Goal: Information Seeking & Learning: Learn about a topic

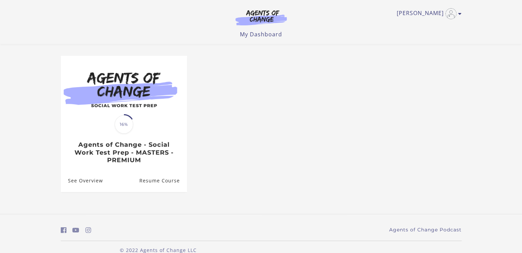
scroll to position [51, 0]
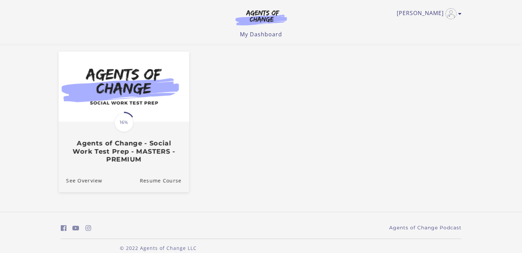
click at [128, 123] on span "16%" at bounding box center [123, 122] width 19 height 19
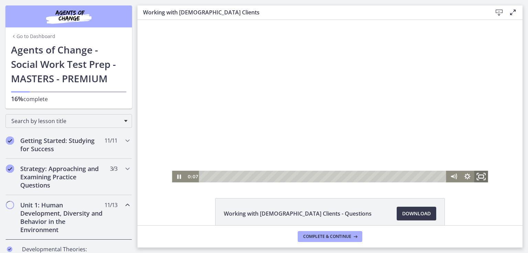
click at [475, 175] on icon "Fullscreen" at bounding box center [481, 177] width 16 height 14
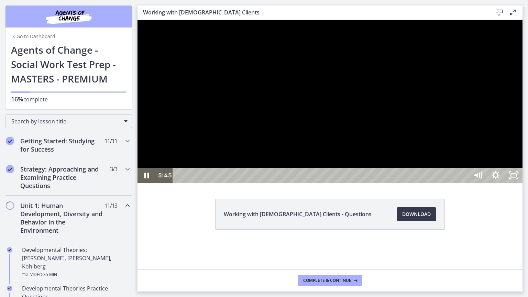
click at [522, 183] on div at bounding box center [329, 101] width 385 height 163
click at [387, 147] on div at bounding box center [329, 101] width 385 height 163
click at [363, 183] on div "Playbar" at bounding box center [321, 175] width 285 height 15
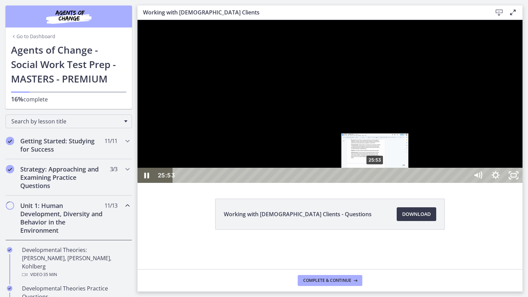
click at [375, 183] on div "25:53" at bounding box center [321, 175] width 285 height 15
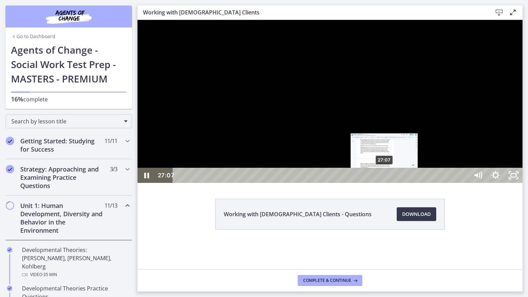
click at [384, 183] on div "27:07" at bounding box center [321, 175] width 285 height 15
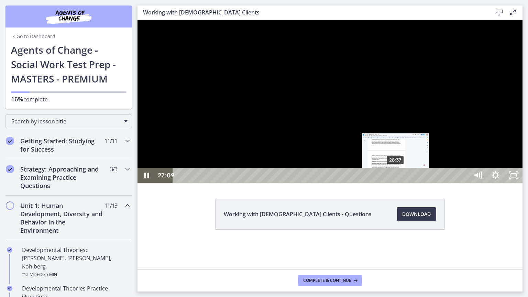
click at [396, 183] on div "28:37" at bounding box center [321, 175] width 285 height 15
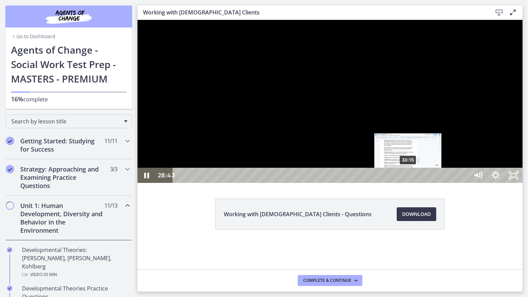
click at [408, 183] on div "30:15" at bounding box center [321, 175] width 285 height 15
click at [415, 183] on div "31:09" at bounding box center [321, 175] width 285 height 15
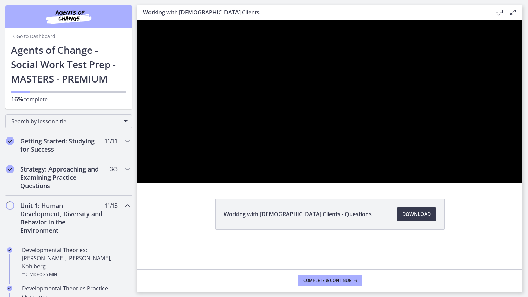
click at [383, 155] on div at bounding box center [329, 101] width 385 height 163
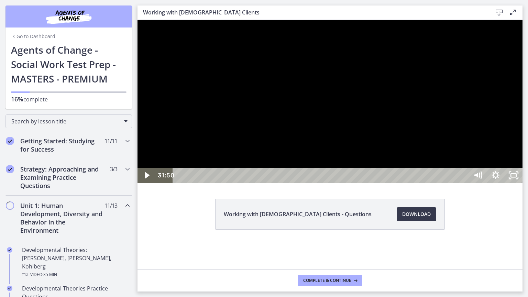
click at [397, 164] on div at bounding box center [329, 101] width 385 height 163
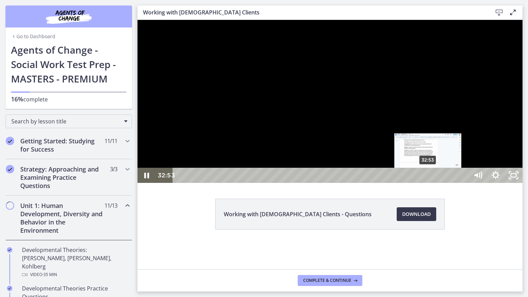
click at [428, 183] on div "32:53" at bounding box center [321, 175] width 285 height 15
click at [435, 183] on div "33:47" at bounding box center [321, 175] width 285 height 15
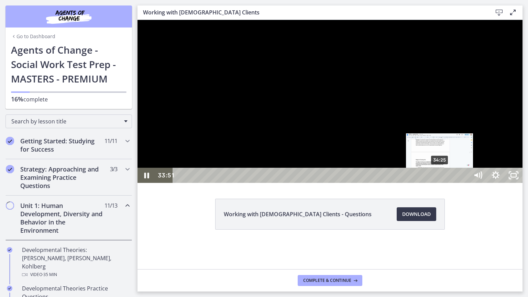
click at [440, 183] on div "34:25" at bounding box center [321, 175] width 285 height 15
click at [445, 183] on div "35:06" at bounding box center [321, 175] width 285 height 15
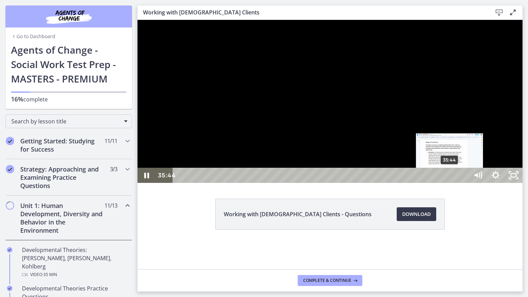
click at [450, 183] on div "35:44" at bounding box center [321, 175] width 285 height 15
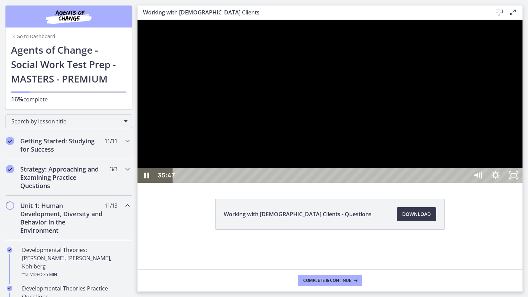
click at [485, 183] on div at bounding box center [329, 101] width 385 height 163
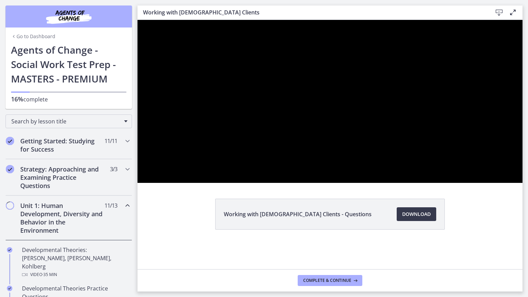
click at [143, 20] on div at bounding box center [329, 101] width 385 height 163
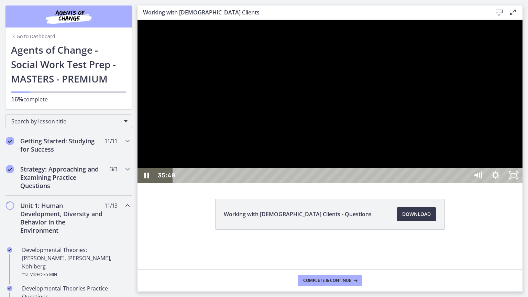
click at [394, 183] on div at bounding box center [329, 101] width 385 height 163
click at [299, 160] on div at bounding box center [329, 101] width 385 height 163
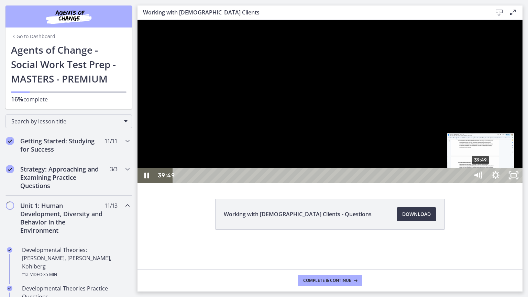
click at [464, 183] on div "39:49" at bounding box center [321, 175] width 285 height 15
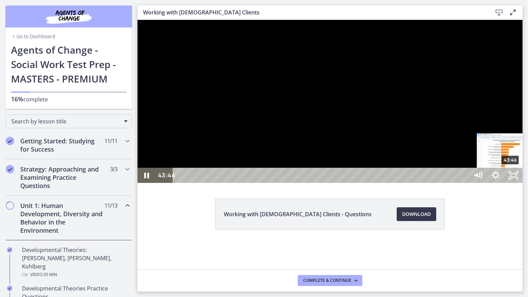
drag, startPoint x: 473, startPoint y: 308, endPoint x: 510, endPoint y: 309, distance: 37.1
click at [510, 178] on div "Playbar" at bounding box center [509, 175] width 5 height 5
click at [464, 183] on div "46:02" at bounding box center [321, 175] width 285 height 15
click at [464, 183] on div "48:24" at bounding box center [321, 175] width 285 height 15
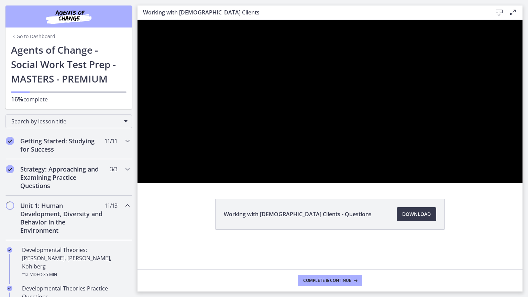
click at [348, 158] on div at bounding box center [329, 101] width 385 height 163
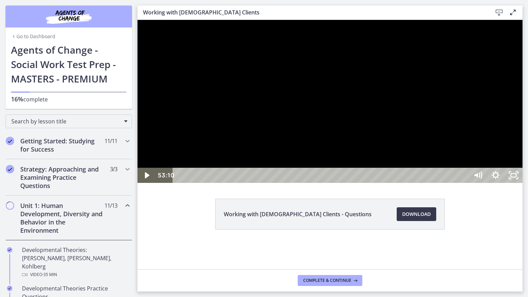
drag, startPoint x: 640, startPoint y: 262, endPoint x: 636, endPoint y: 233, distance: 29.4
click at [522, 183] on div at bounding box center [329, 101] width 385 height 163
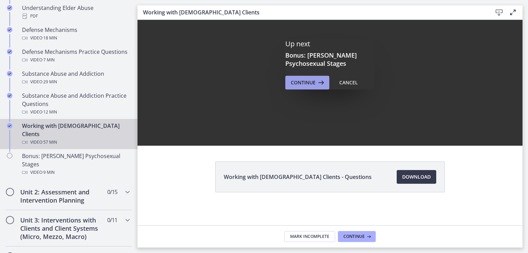
click at [310, 83] on span "Continue" at bounding box center [303, 83] width 25 height 8
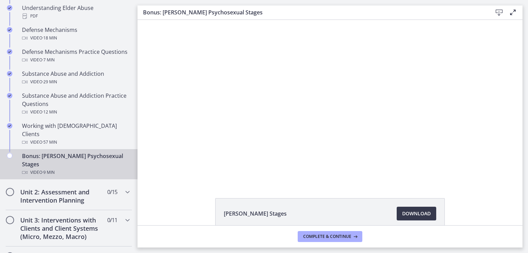
click at [294, 113] on div at bounding box center [330, 101] width 290 height 163
